Goal: Check status: Check status

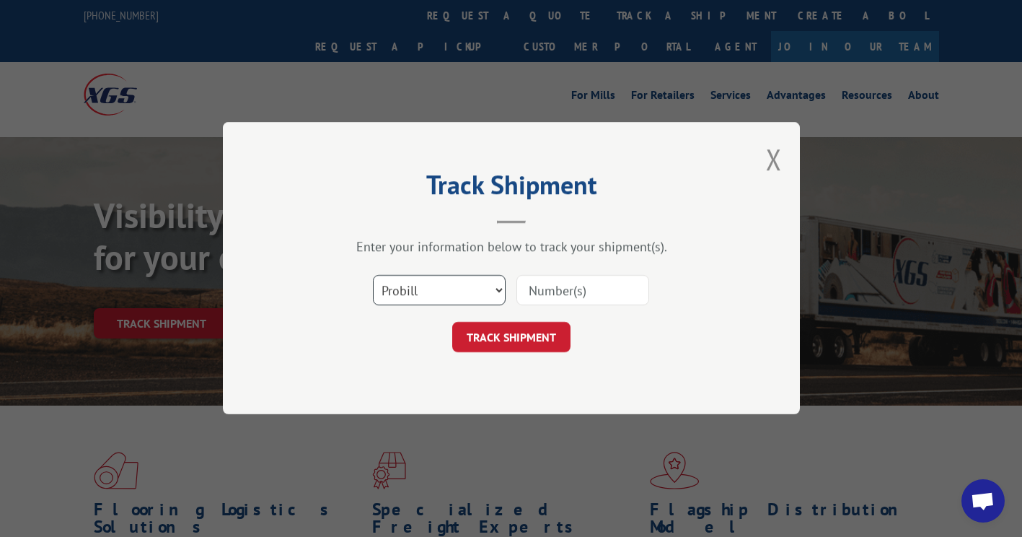
click at [417, 296] on select "Select category... Probill BOL PO" at bounding box center [439, 291] width 133 height 30
select select "po"
click at [373, 276] on select "Select category... Probill BOL PO" at bounding box center [439, 291] width 133 height 30
click at [551, 310] on div "Select category... Probill BOL PO" at bounding box center [511, 291] width 433 height 48
click at [559, 301] on input at bounding box center [583, 291] width 133 height 30
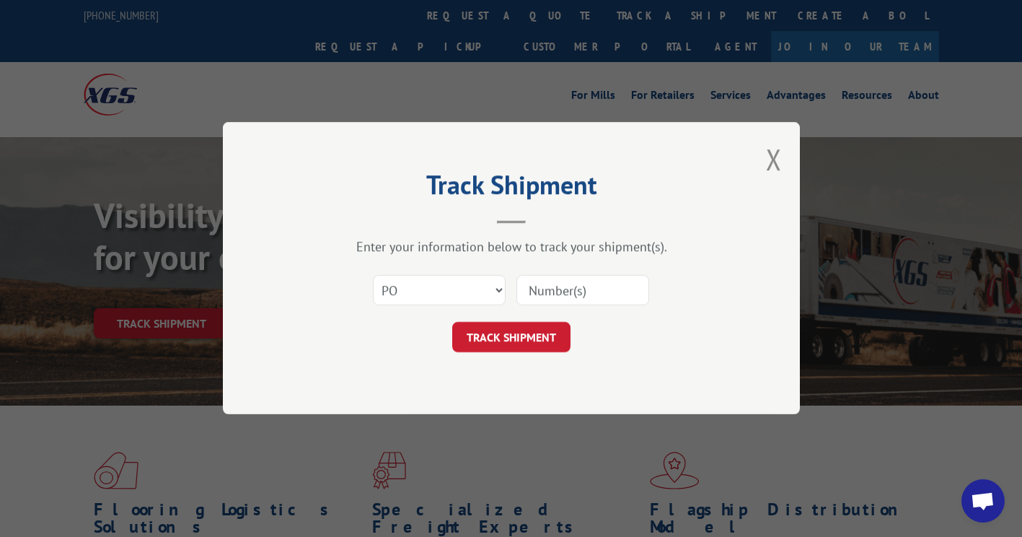
paste input "57540507"
type input "57540507"
click at [528, 336] on button "TRACK SHIPMENT" at bounding box center [511, 338] width 118 height 30
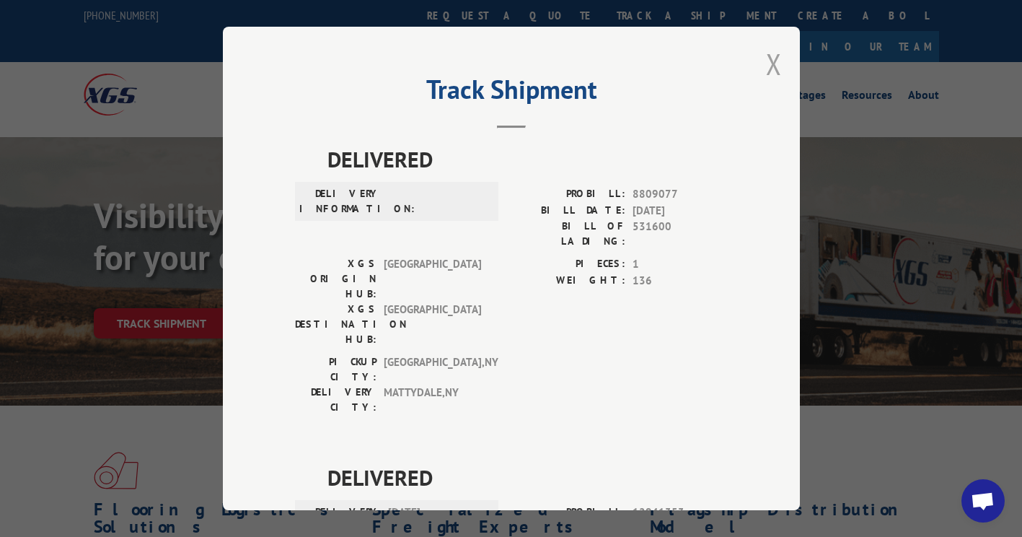
click at [766, 66] on button "Close modal" at bounding box center [774, 64] width 16 height 38
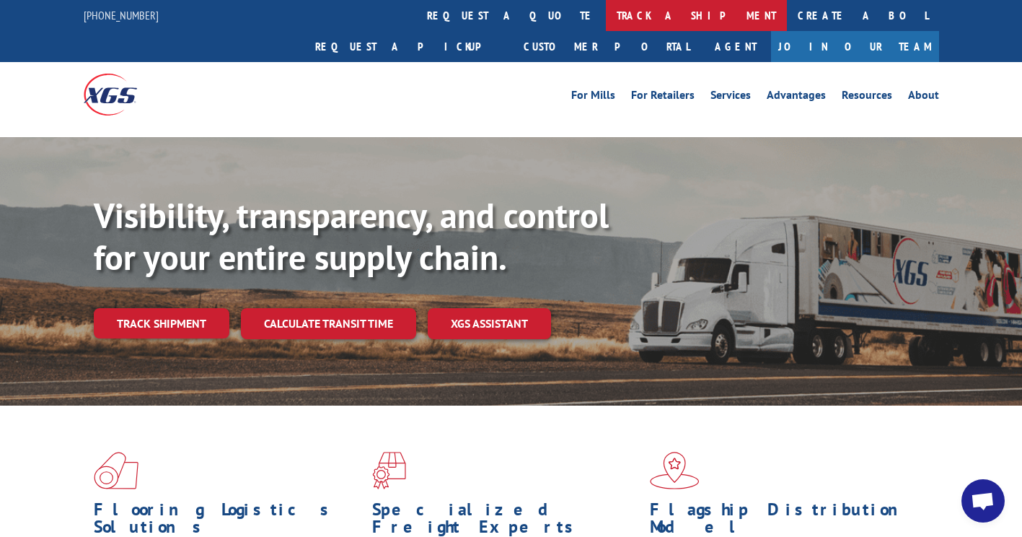
click at [606, 16] on link "track a shipment" at bounding box center [696, 15] width 181 height 31
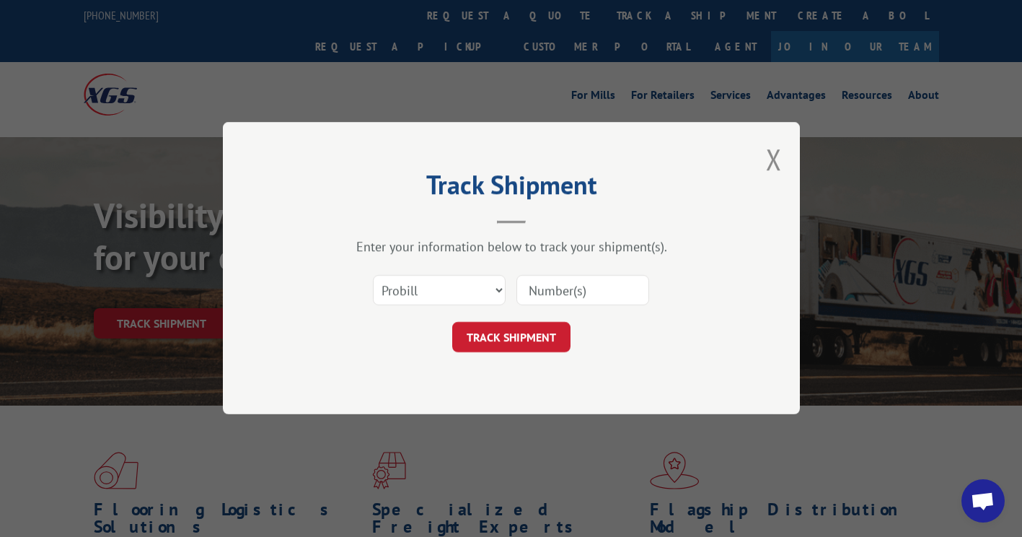
click at [782, 156] on div "Track Shipment Enter your information below to track your shipment(s). Select c…" at bounding box center [511, 268] width 577 height 292
click at [775, 157] on button "Close modal" at bounding box center [774, 159] width 16 height 38
